Goal: Task Accomplishment & Management: Complete application form

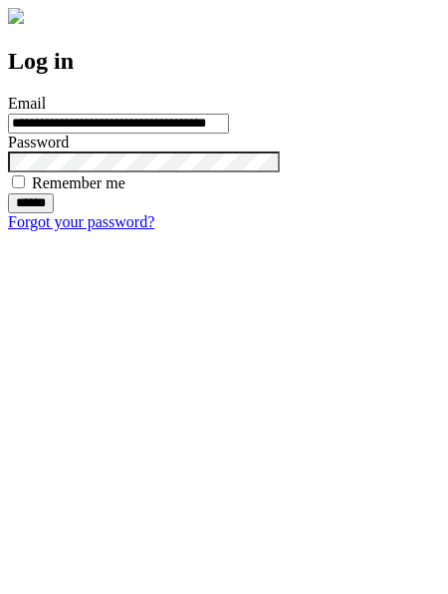
type input "**********"
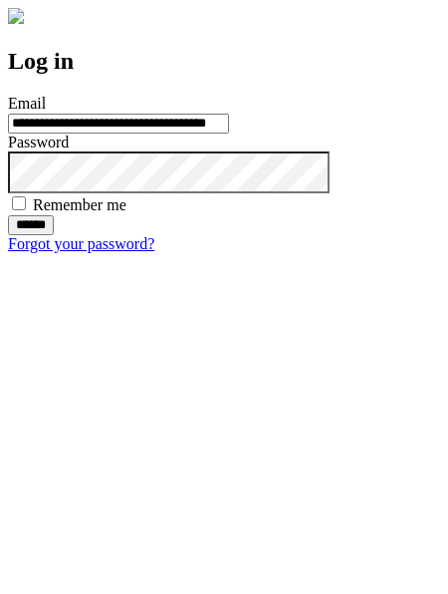
click at [54, 235] on input "******" at bounding box center [31, 225] width 46 height 20
